Goal: Task Accomplishment & Management: Complete application form

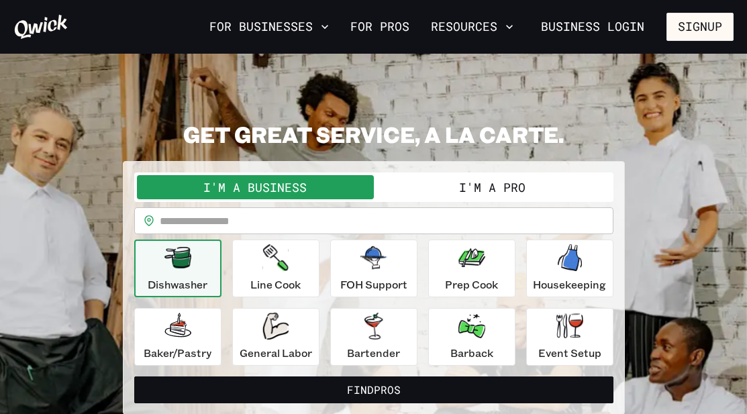
click at [303, 185] on button "I'm a Business" at bounding box center [255, 187] width 237 height 24
click at [209, 280] on button "Dishwasher" at bounding box center [177, 269] width 87 height 58
click at [274, 268] on icon "button" at bounding box center [274, 257] width 25 height 27
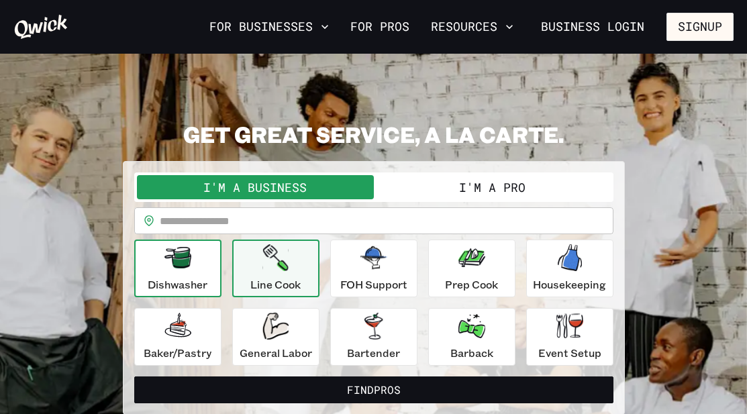
click at [206, 273] on div "Dishwasher" at bounding box center [178, 268] width 60 height 48
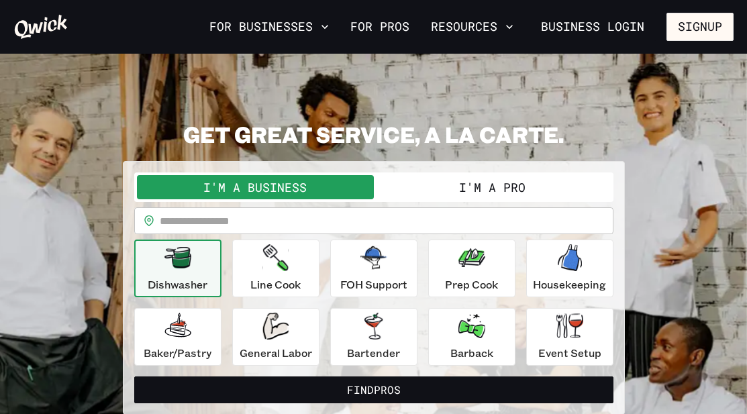
scroll to position [91, 0]
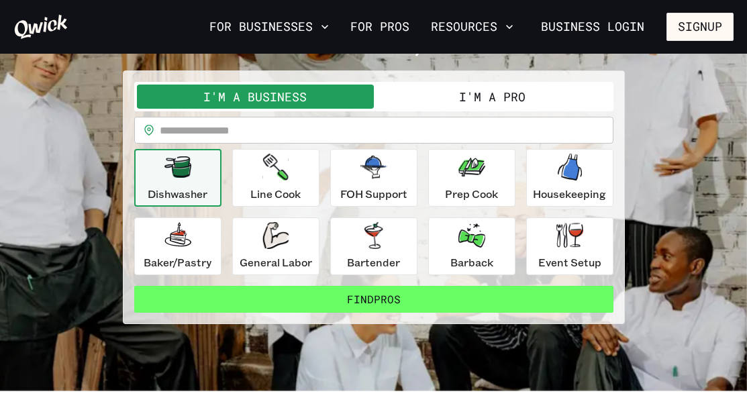
click at [401, 303] on button "Find Pros" at bounding box center [373, 299] width 479 height 27
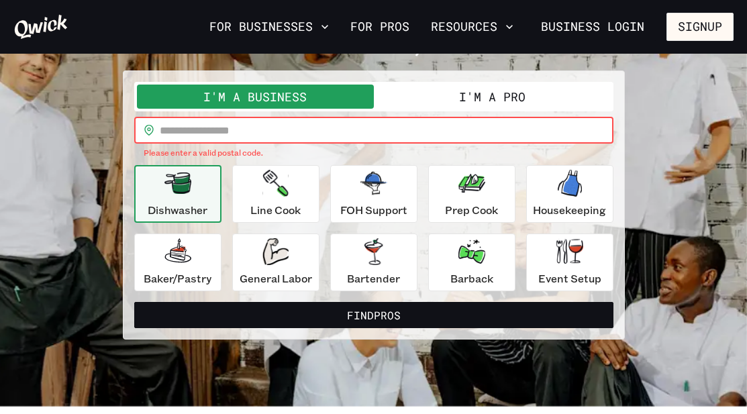
click at [197, 121] on input "text" at bounding box center [387, 130] width 454 height 27
type input "*****"
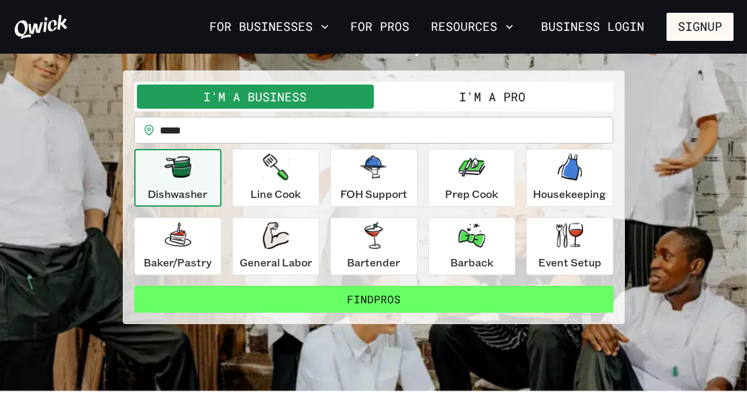
click at [397, 303] on button "Find Pros" at bounding box center [373, 299] width 479 height 27
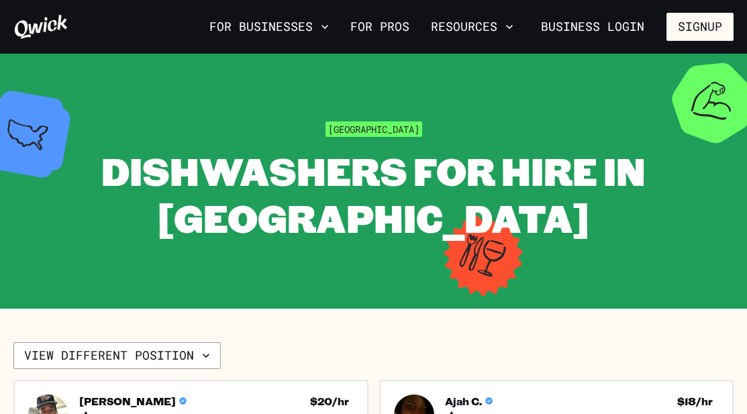
scroll to position [91, 0]
